Goal: Task Accomplishment & Management: Use online tool/utility

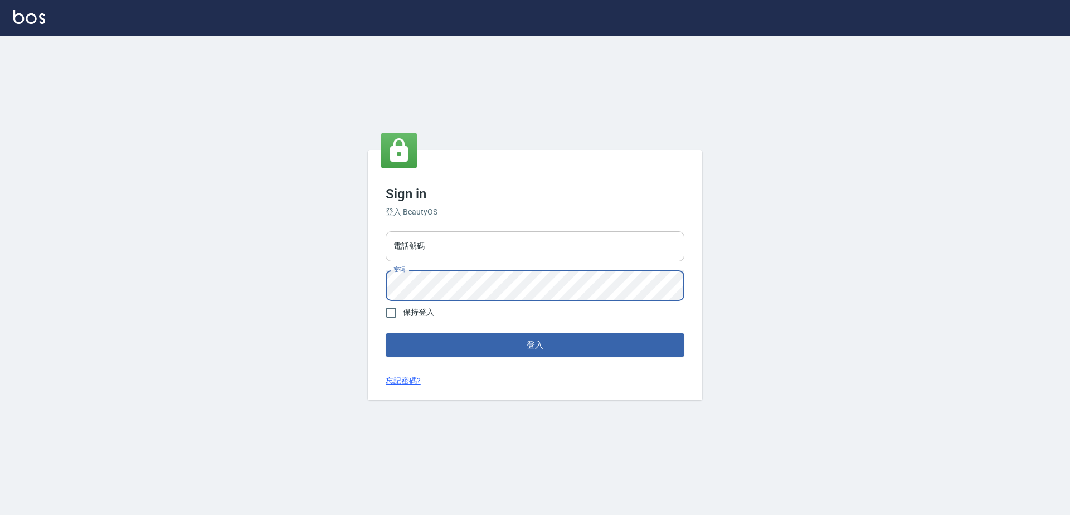
click at [532, 247] on input "電話號碼" at bounding box center [535, 246] width 299 height 30
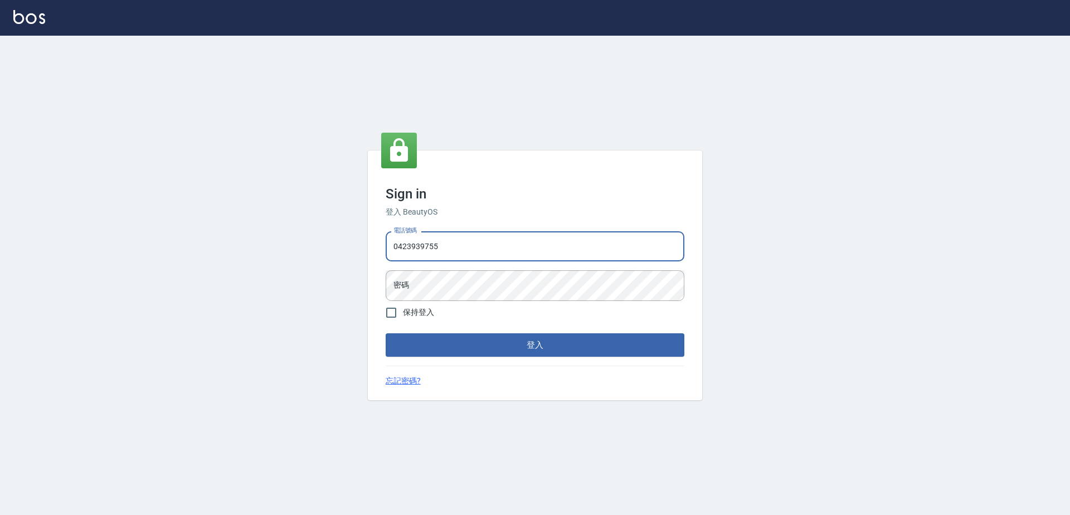
type input "0423939755"
click at [386, 333] on button "登入" at bounding box center [535, 344] width 299 height 23
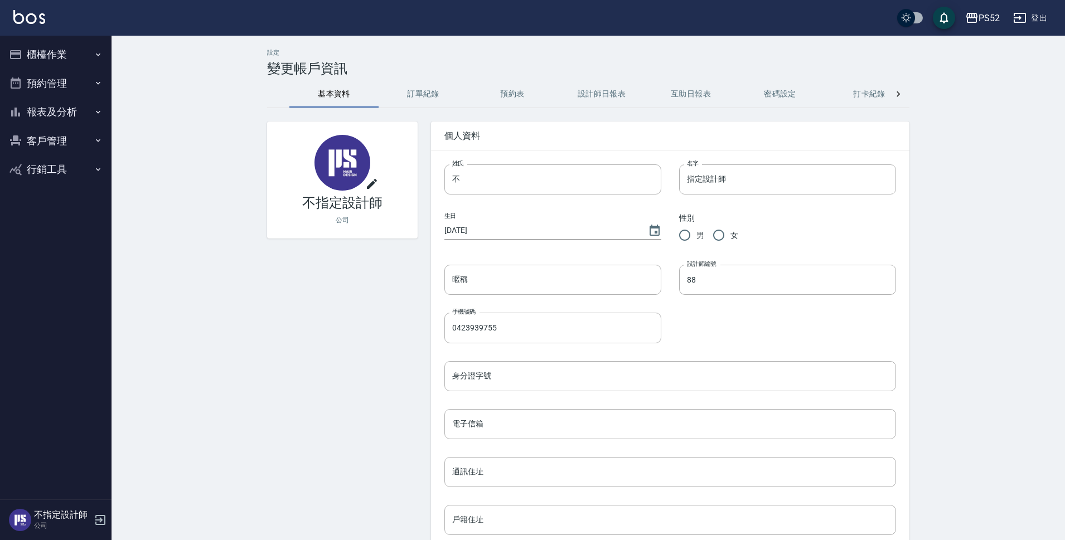
click at [43, 60] on button "櫃檯作業" at bounding box center [55, 54] width 103 height 29
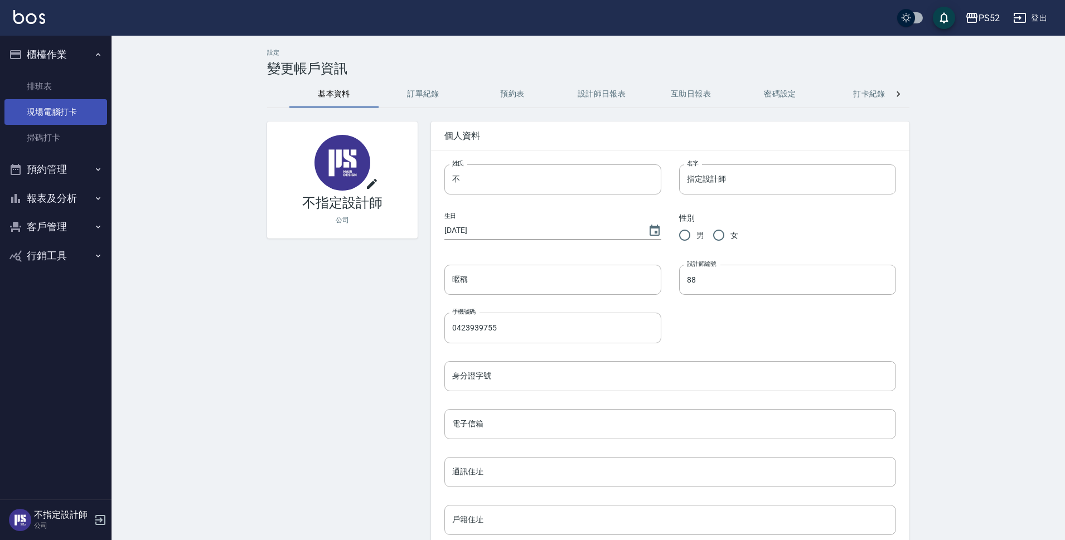
click at [67, 116] on link "現場電腦打卡" at bounding box center [55, 112] width 103 height 26
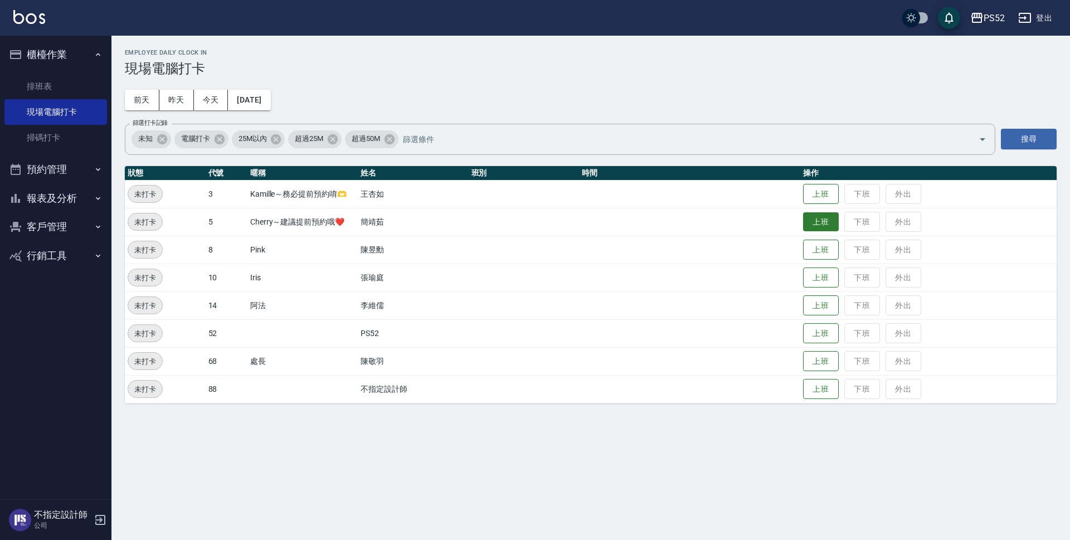
click at [829, 225] on button "上班" at bounding box center [821, 222] width 36 height 20
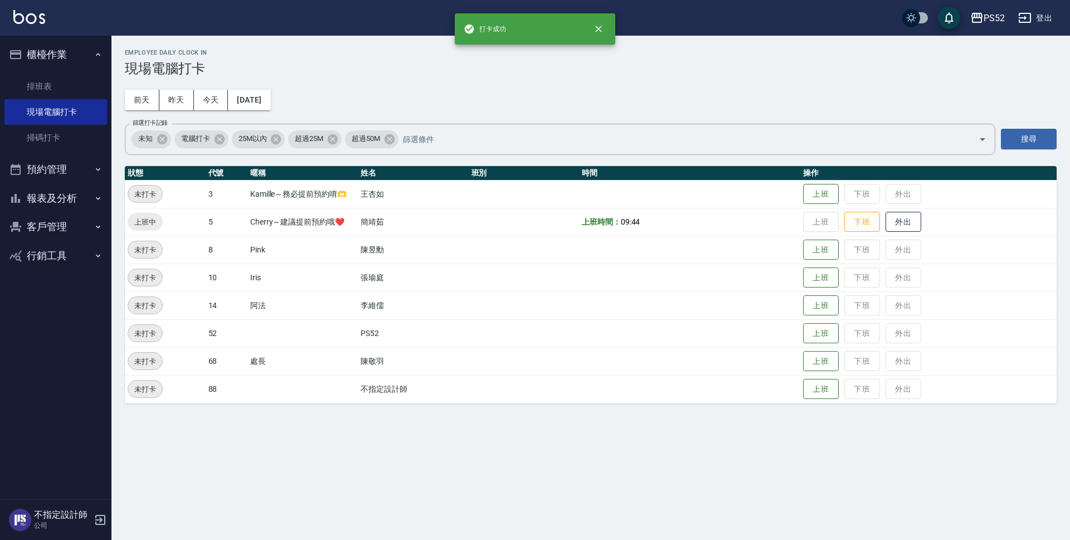
click at [58, 178] on button "預約管理" at bounding box center [55, 169] width 103 height 29
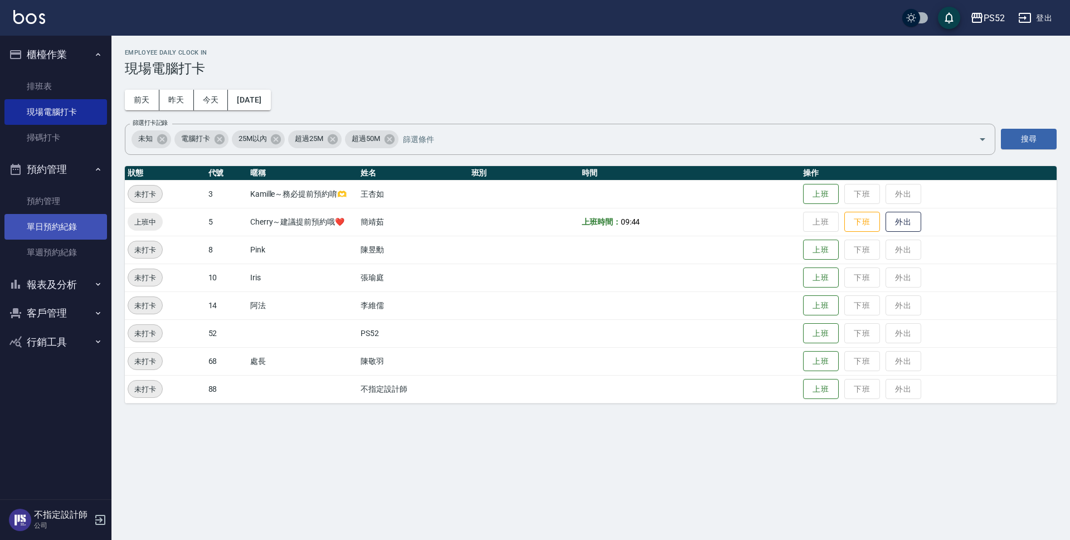
click at [62, 227] on link "單日預約紀錄" at bounding box center [55, 227] width 103 height 26
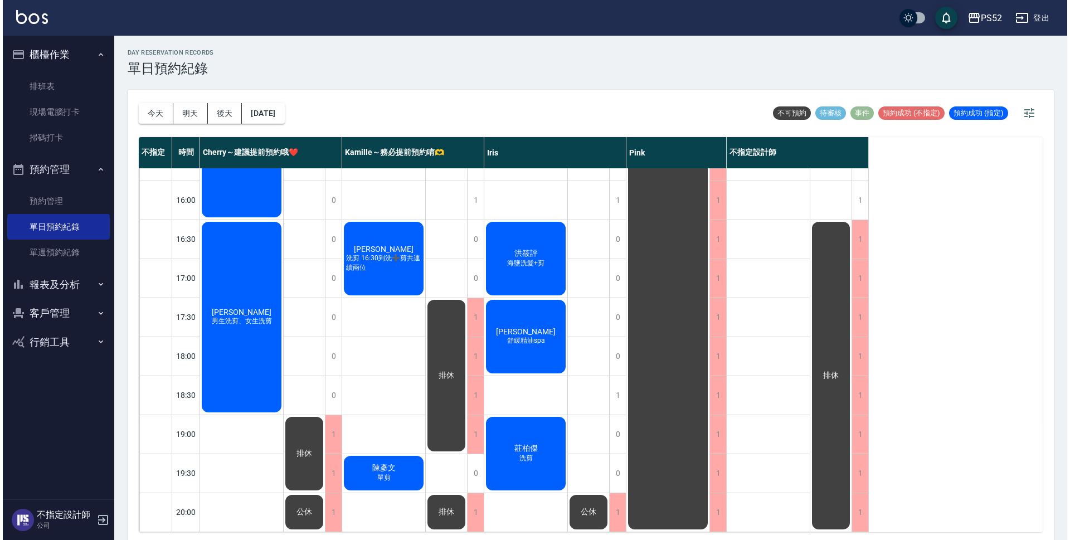
scroll to position [426, 0]
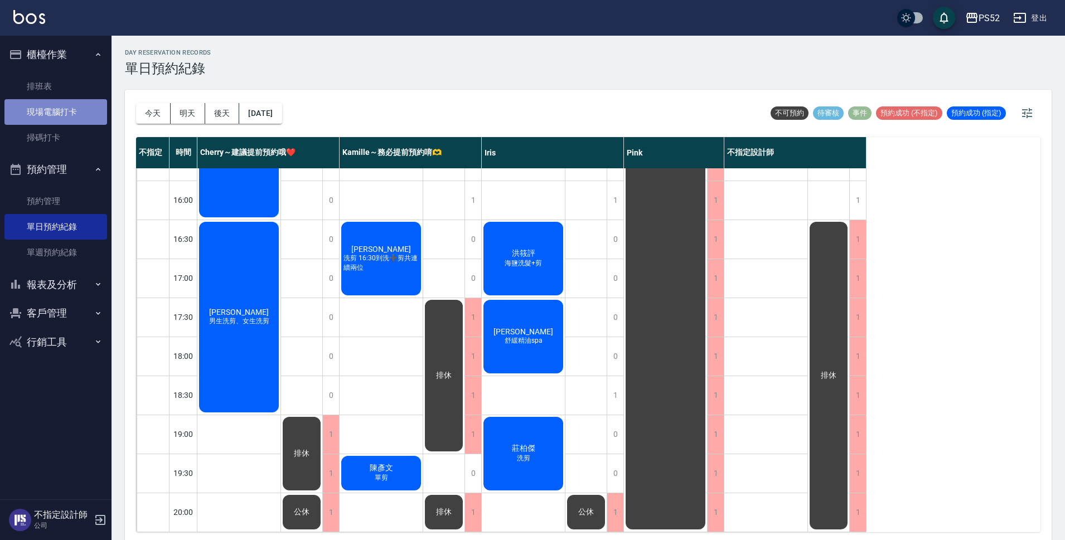
click at [63, 122] on link "現場電腦打卡" at bounding box center [55, 112] width 103 height 26
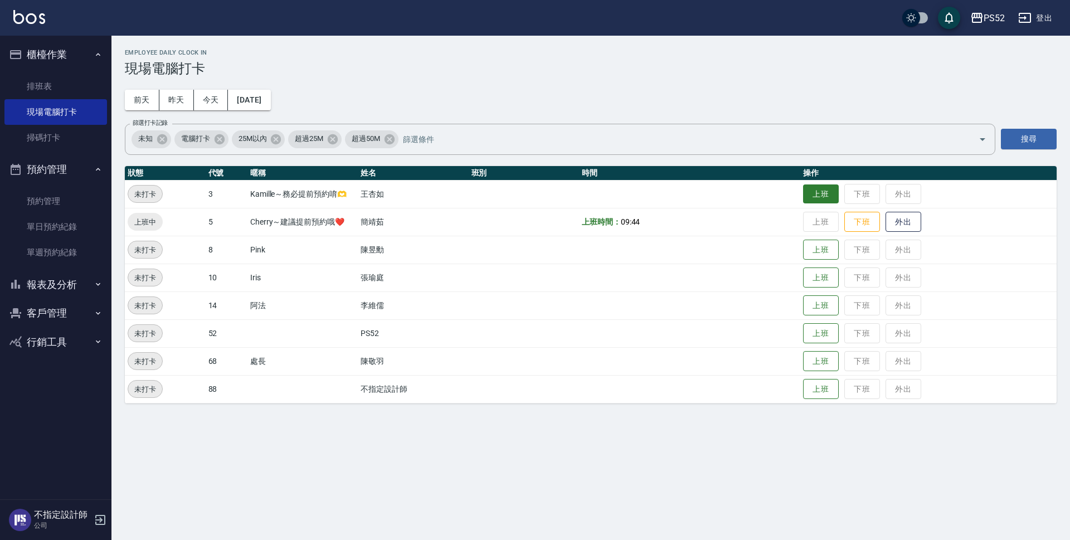
click at [826, 192] on button "上班" at bounding box center [821, 195] width 36 height 20
click at [811, 282] on button "上班" at bounding box center [821, 278] width 36 height 20
